Goal: Task Accomplishment & Management: Use online tool/utility

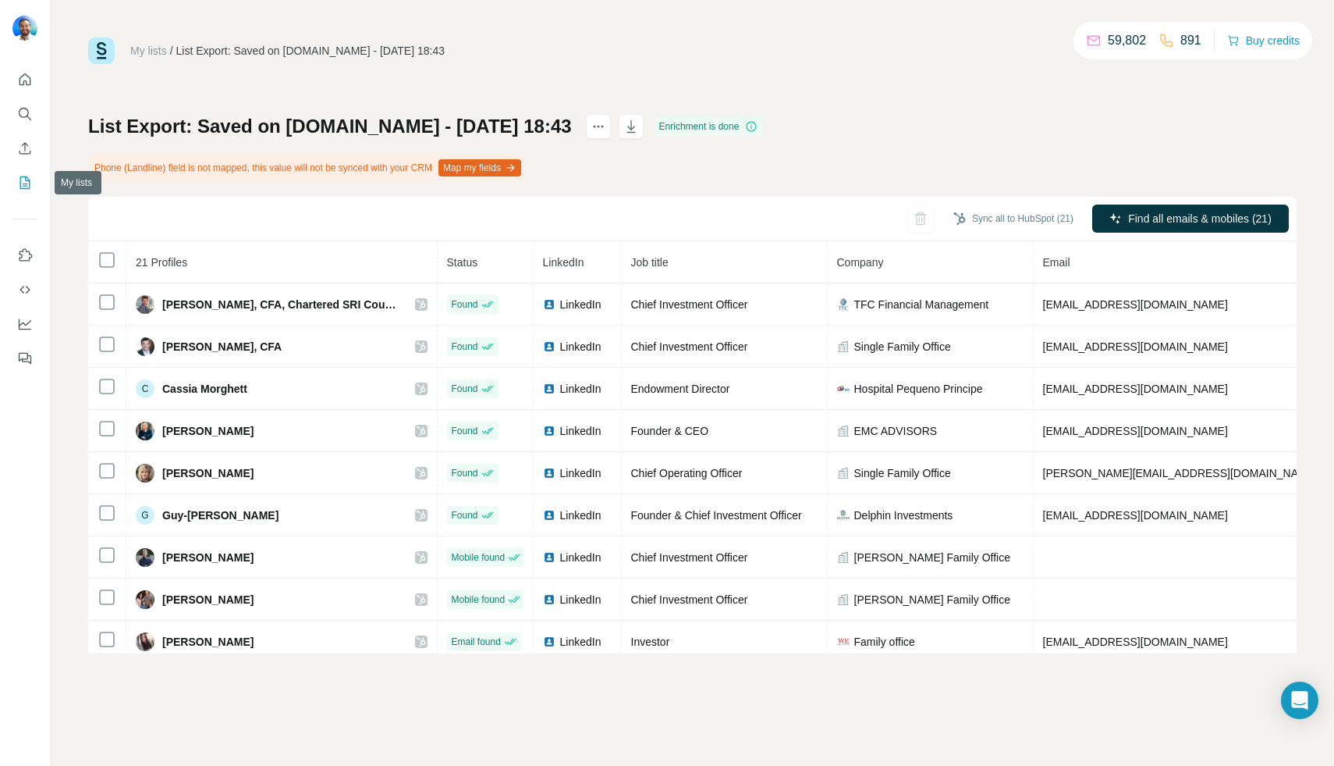
click at [26, 180] on icon "My lists" at bounding box center [27, 181] width 8 height 10
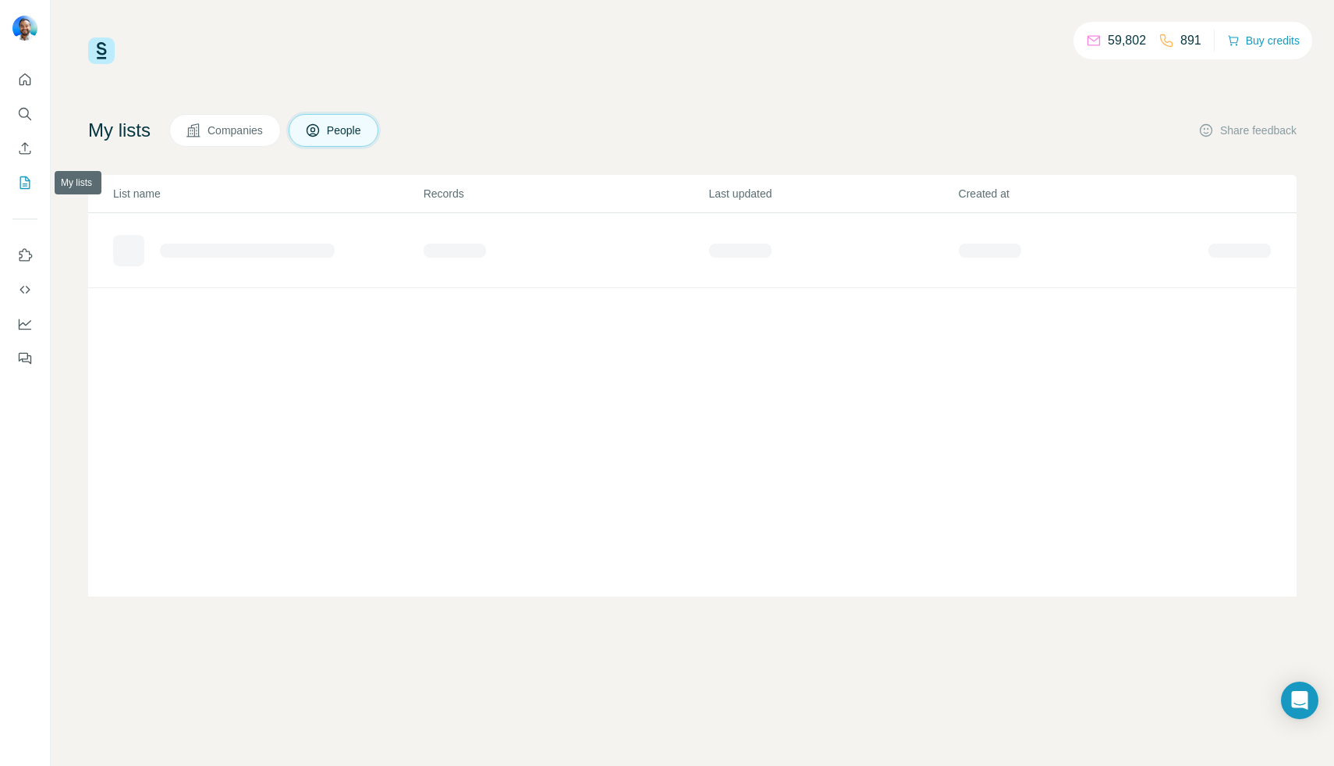
click at [19, 184] on icon "My lists" at bounding box center [25, 183] width 16 height 16
click at [254, 219] on td at bounding box center [255, 250] width 335 height 75
click at [20, 141] on icon "Enrich CSV" at bounding box center [25, 148] width 16 height 16
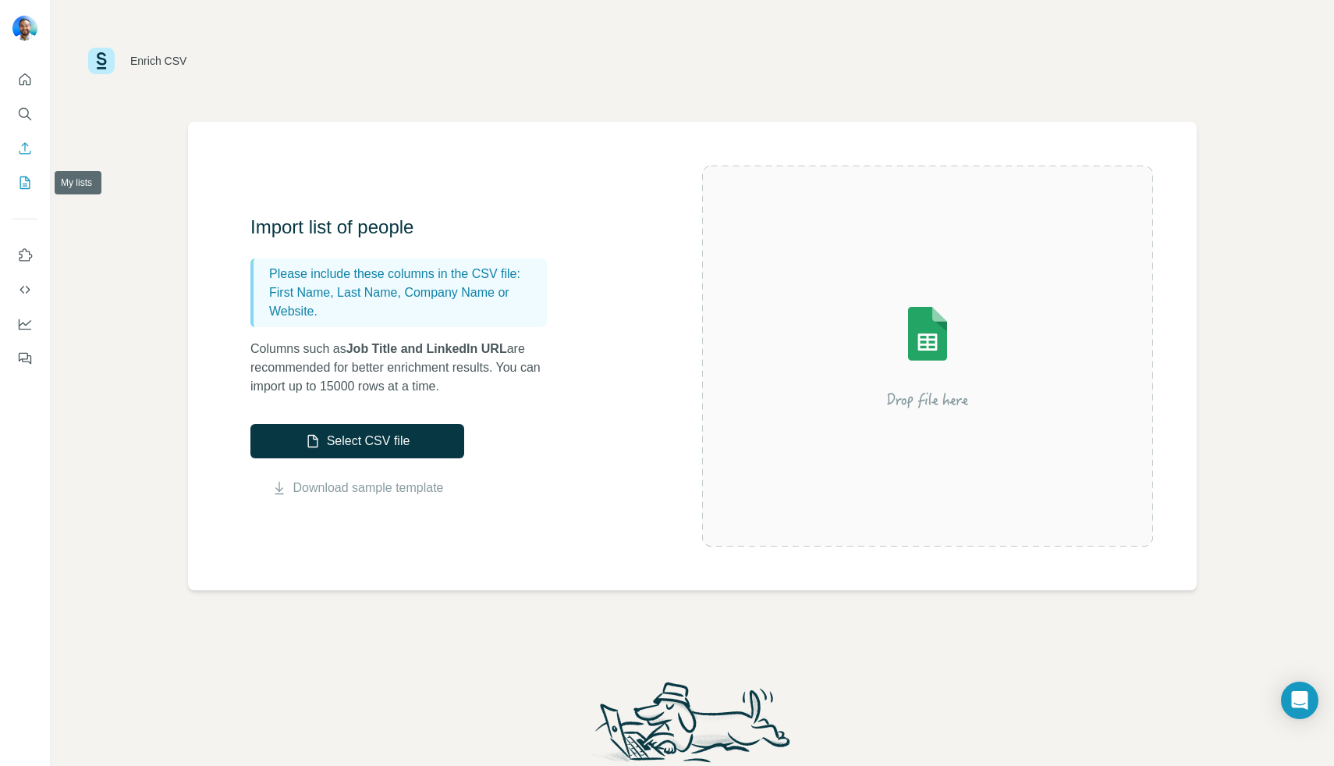
click at [21, 179] on icon "My lists" at bounding box center [25, 183] width 16 height 16
